Goal: Task Accomplishment & Management: Manage account settings

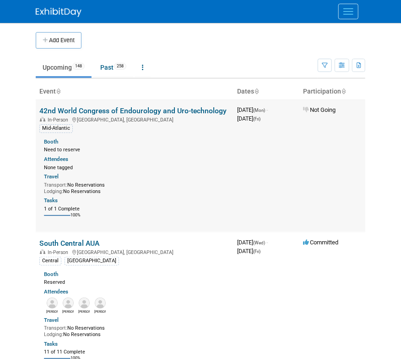
scroll to position [5228, 0]
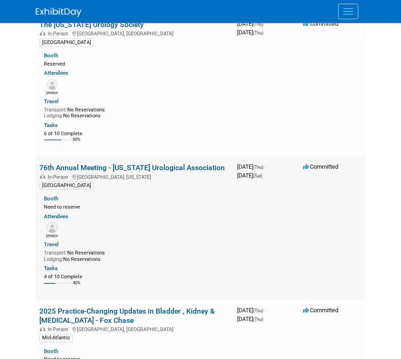
click at [162, 172] on link "76th Annual Meeting - [US_STATE] Urological Association" at bounding box center [132, 167] width 186 height 9
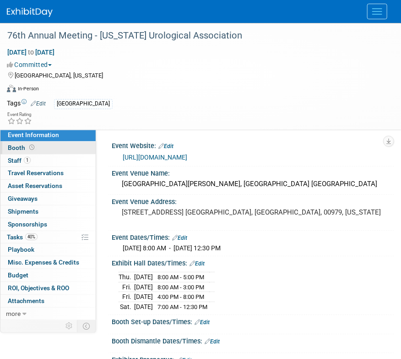
click at [56, 149] on link "Booth" at bounding box center [47, 148] width 95 height 12
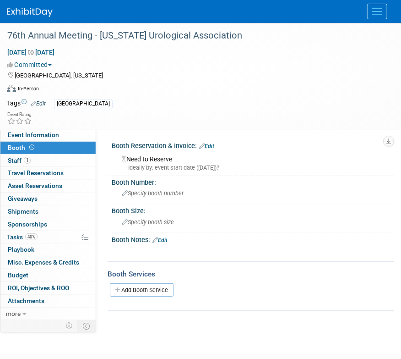
click at [208, 144] on link "Edit" at bounding box center [206, 146] width 15 height 6
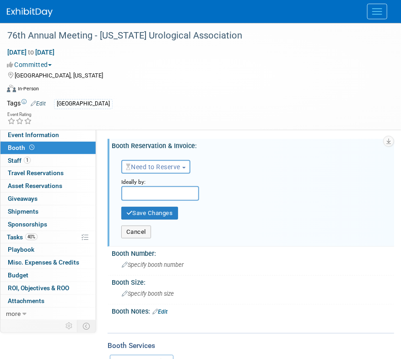
click at [139, 170] on span "Need to Reserve" at bounding box center [153, 166] width 55 height 7
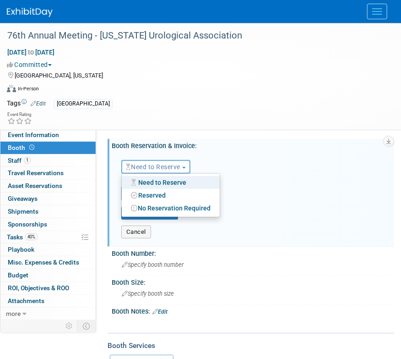
click at [145, 195] on link "Reserved" at bounding box center [171, 195] width 98 height 13
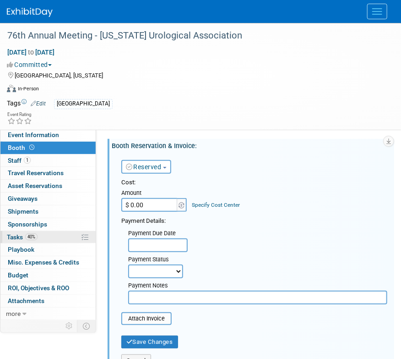
click at [55, 236] on link "40% Tasks 40%" at bounding box center [47, 237] width 95 height 12
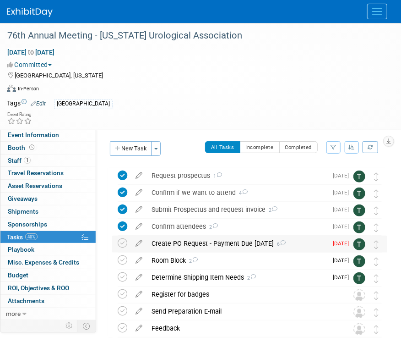
scroll to position [15, 0]
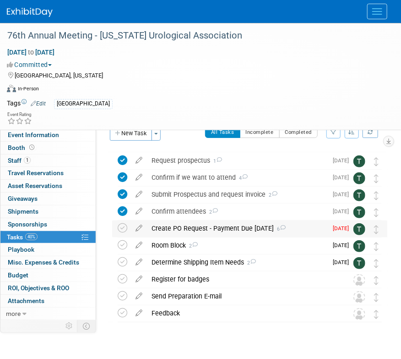
click at [190, 228] on div "Create PO Request - Payment Due 10/1/25 6" at bounding box center [237, 228] width 181 height 16
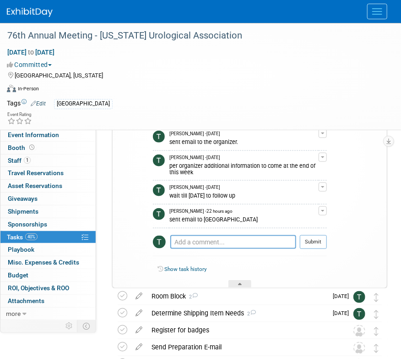
scroll to position [196, 0]
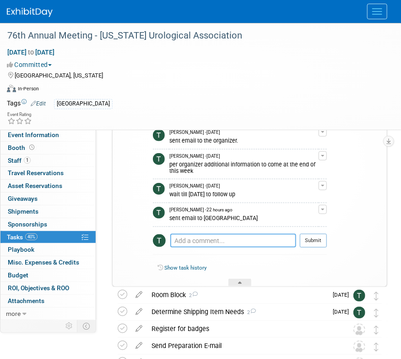
click at [199, 238] on textarea at bounding box center [233, 241] width 126 height 14
type textarea "completed via email"
click at [312, 240] on button "Submit" at bounding box center [313, 241] width 27 height 14
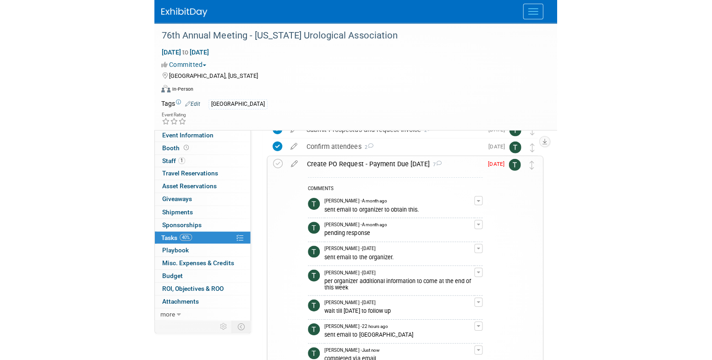
scroll to position [23, 0]
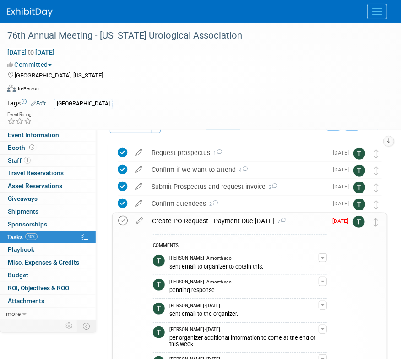
click at [126, 224] on icon at bounding box center [123, 221] width 10 height 10
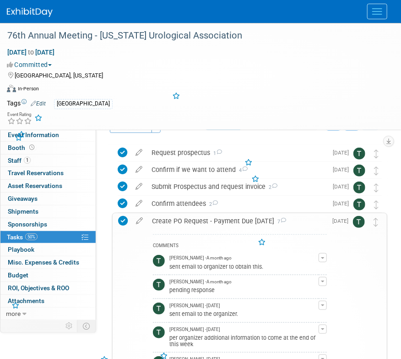
click at [181, 221] on div "Create PO Request - Payment Due 10/1/25 7" at bounding box center [238, 221] width 180 height 16
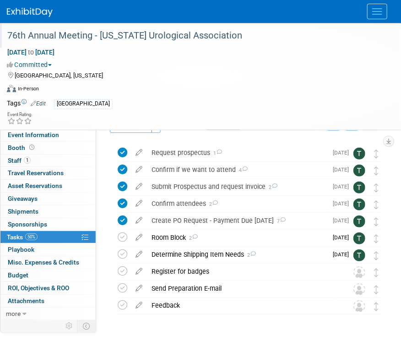
click at [209, 43] on div "76th Annual Meeting - [US_STATE] Urological Association" at bounding box center [193, 35] width 379 height 16
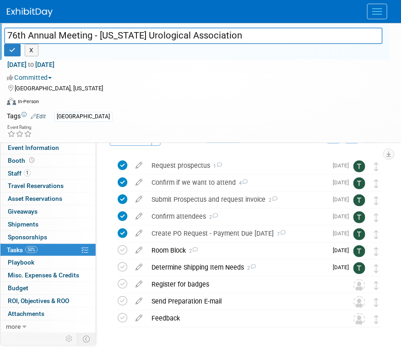
click at [209, 43] on input "76th Annual Meeting - [US_STATE] Urological Association" at bounding box center [193, 35] width 379 height 16
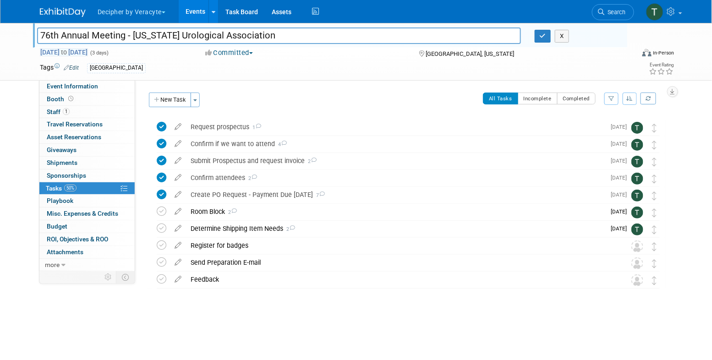
scroll to position [0, 0]
